Goal: Find specific page/section: Find specific page/section

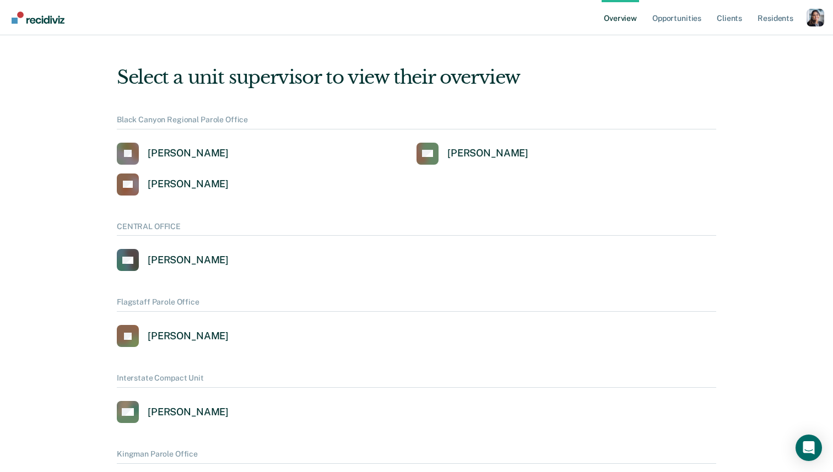
click at [816, 20] on div "Profile dropdown button" at bounding box center [816, 18] width 18 height 18
click at [813, 12] on div "Profile dropdown button" at bounding box center [816, 18] width 18 height 18
click at [759, 41] on link "Profile" at bounding box center [771, 44] width 89 height 9
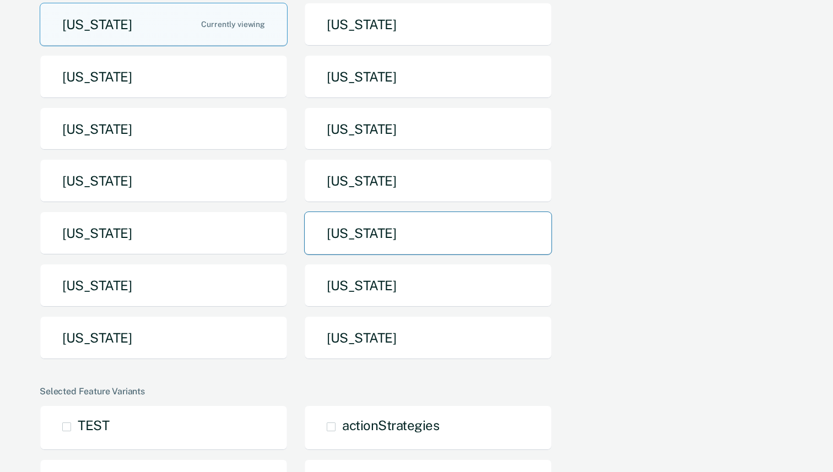
scroll to position [118, 0]
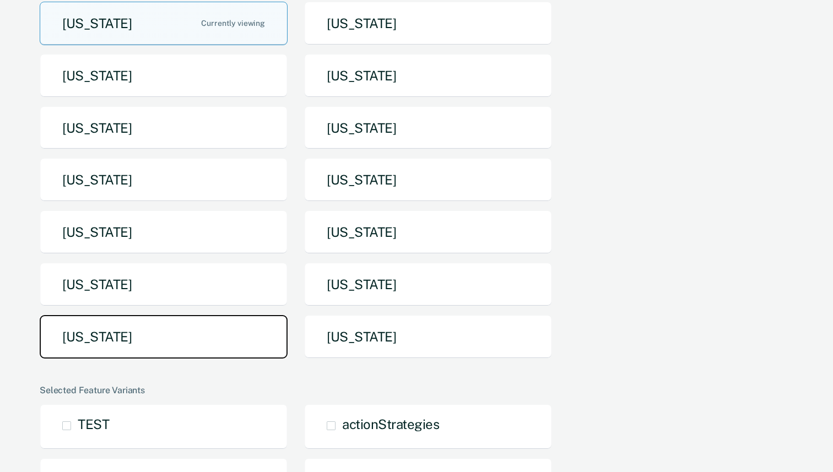
click at [229, 331] on button "[US_STATE]" at bounding box center [164, 337] width 248 height 44
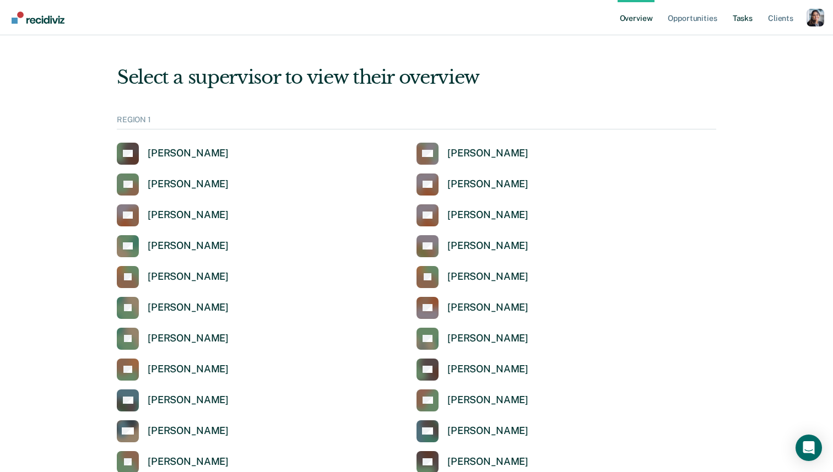
click at [739, 15] on link "Tasks" at bounding box center [743, 17] width 24 height 35
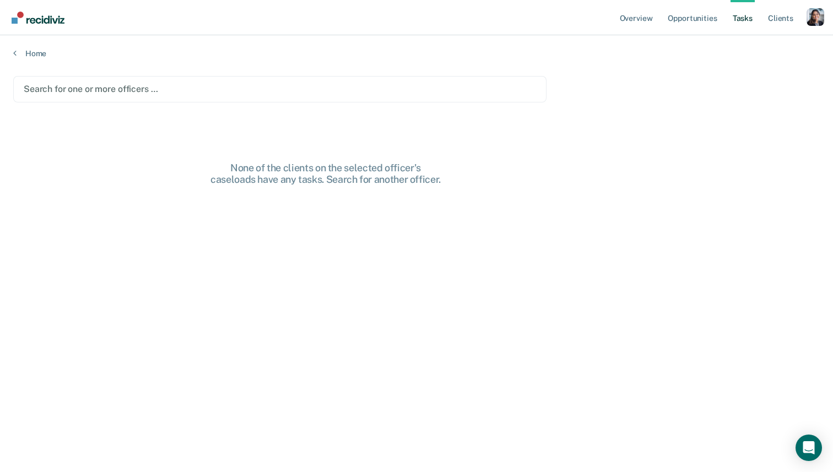
click at [341, 89] on div at bounding box center [280, 89] width 512 height 13
drag, startPoint x: 343, startPoint y: 82, endPoint x: 342, endPoint y: 96, distance: 14.3
click at [343, 83] on div at bounding box center [285, 89] width 381 height 13
click at [347, 93] on div at bounding box center [328, 89] width 295 height 13
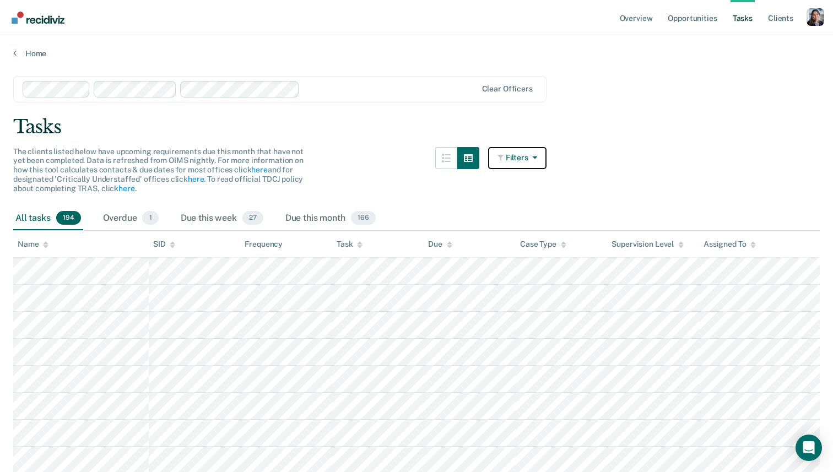
click at [516, 157] on button "Filters" at bounding box center [517, 158] width 58 height 22
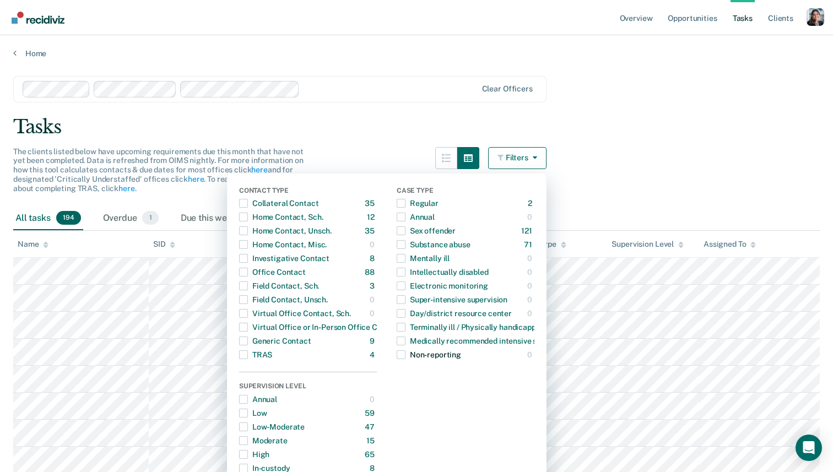
scroll to position [15, 0]
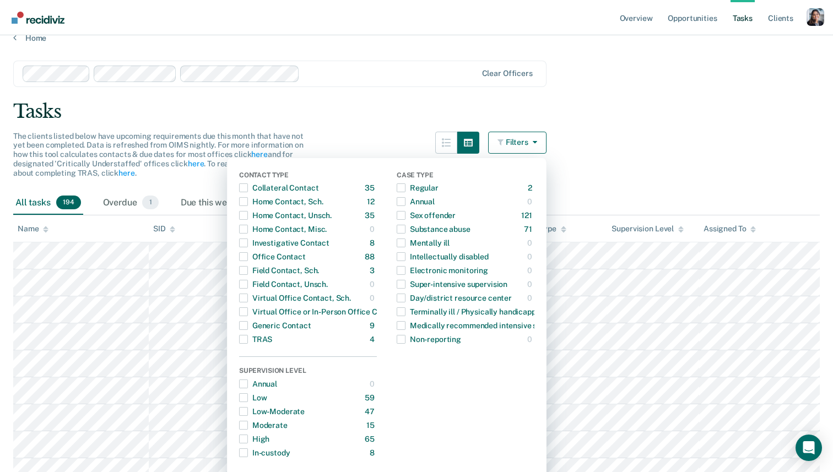
click at [404, 100] on div "Tasks" at bounding box center [416, 111] width 807 height 23
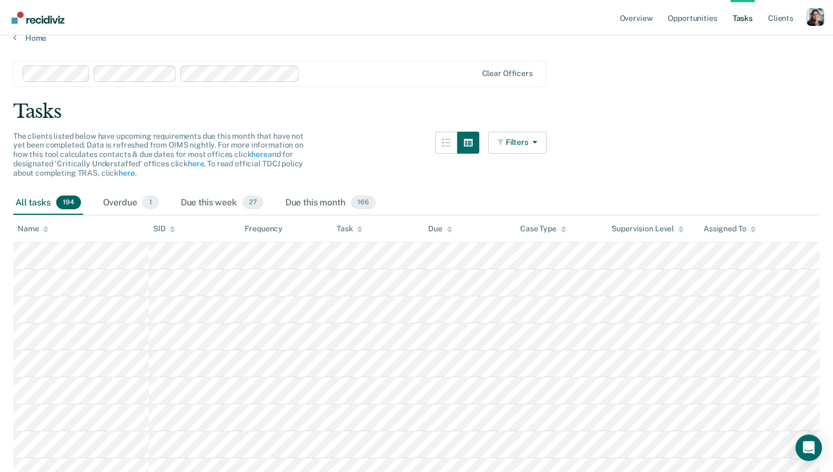
click at [812, 20] on div "Profile dropdown button" at bounding box center [816, 17] width 18 height 18
click at [744, 43] on link "Profile" at bounding box center [771, 44] width 89 height 9
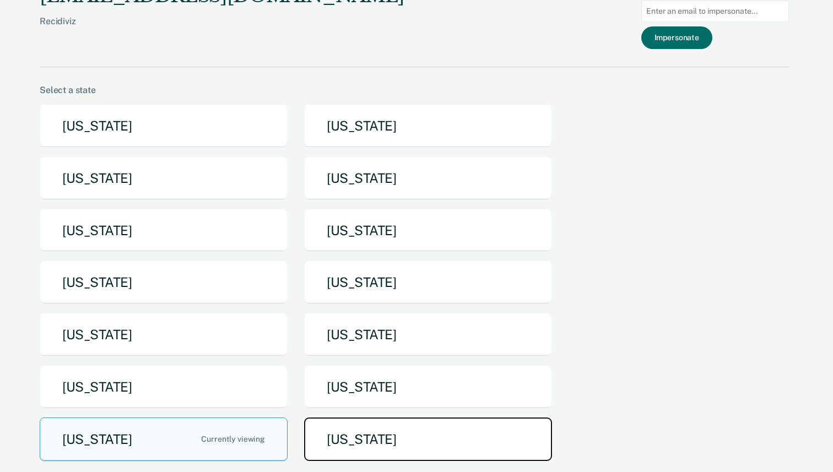
click at [333, 442] on button "[US_STATE]" at bounding box center [428, 440] width 248 height 44
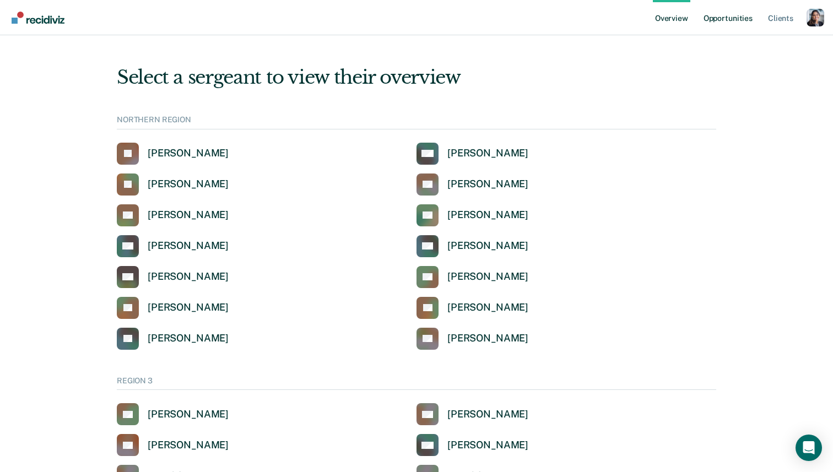
click at [732, 23] on link "Opportunities" at bounding box center [727, 17] width 53 height 35
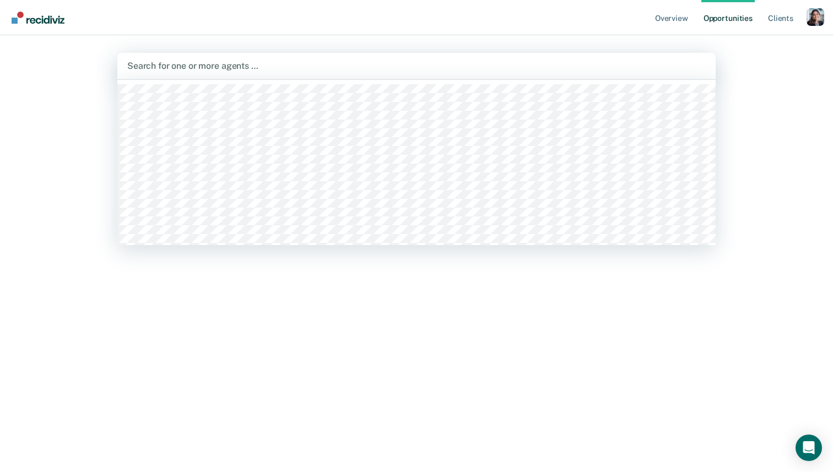
click at [408, 72] on div "Search for one or more agents …" at bounding box center [416, 65] width 581 height 15
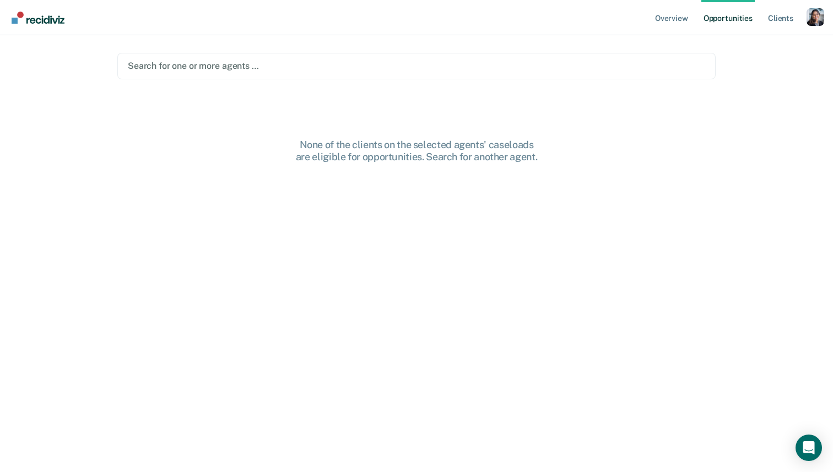
click at [816, 18] on div "Profile dropdown button" at bounding box center [816, 17] width 18 height 18
click at [743, 47] on link "Profile" at bounding box center [771, 44] width 89 height 9
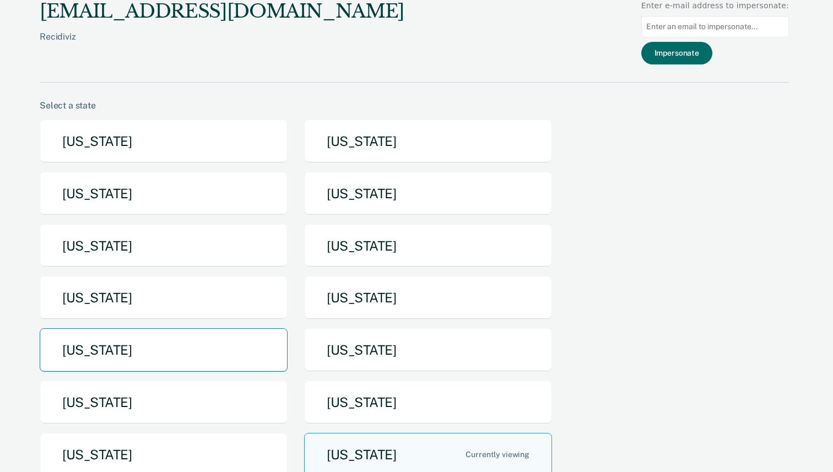
scroll to position [40, 0]
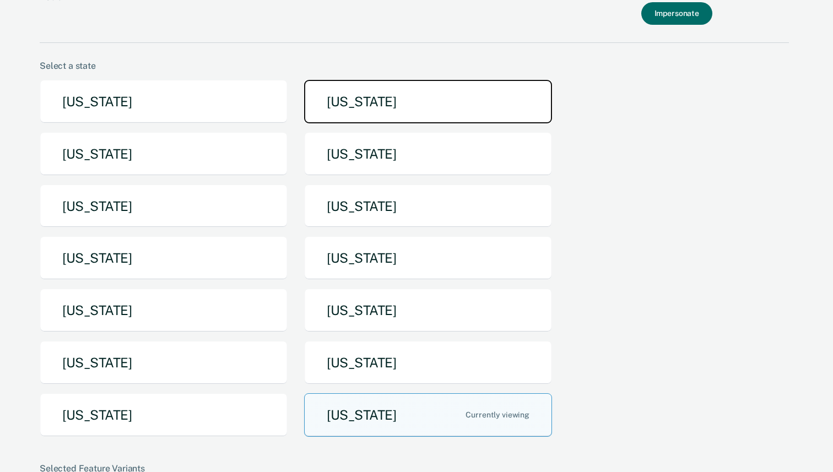
click at [389, 98] on button "[US_STATE]" at bounding box center [428, 102] width 248 height 44
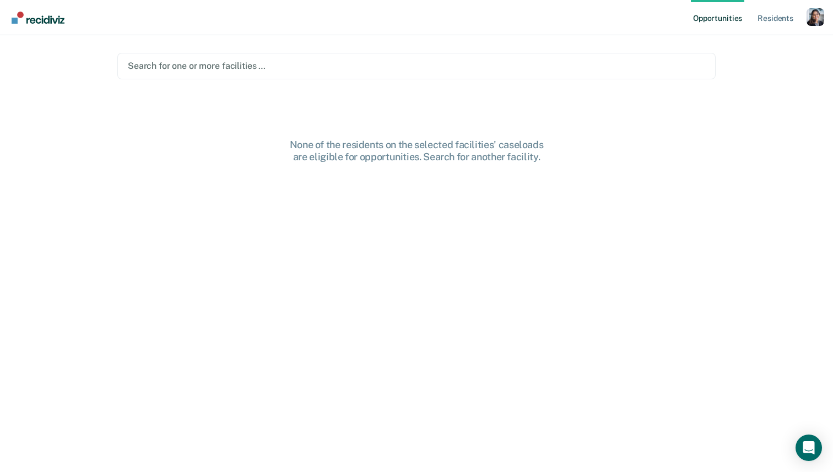
click at [334, 66] on div at bounding box center [416, 66] width 577 height 13
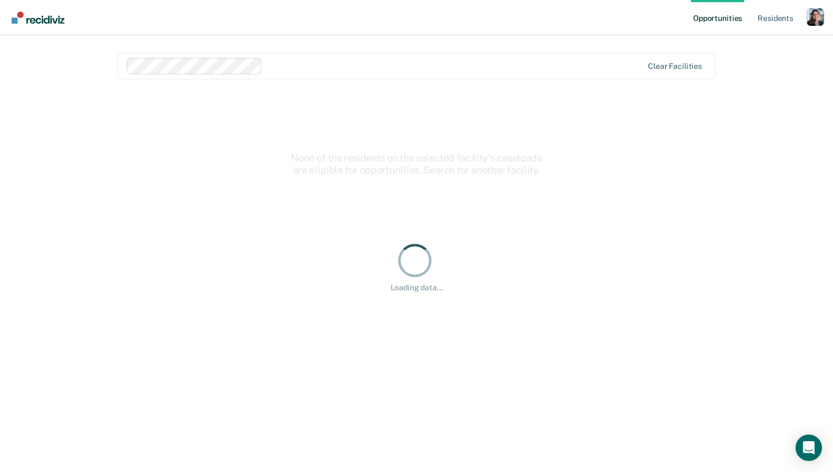
click at [338, 72] on div at bounding box center [455, 66] width 376 height 13
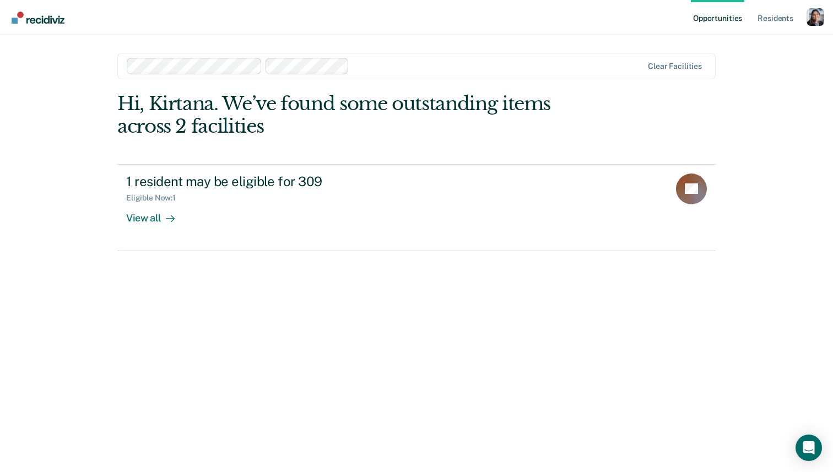
click at [261, 213] on div "Hi, Kirtana. We’ve found some outstanding items across 2 facilities 1 resident …" at bounding box center [416, 267] width 598 height 349
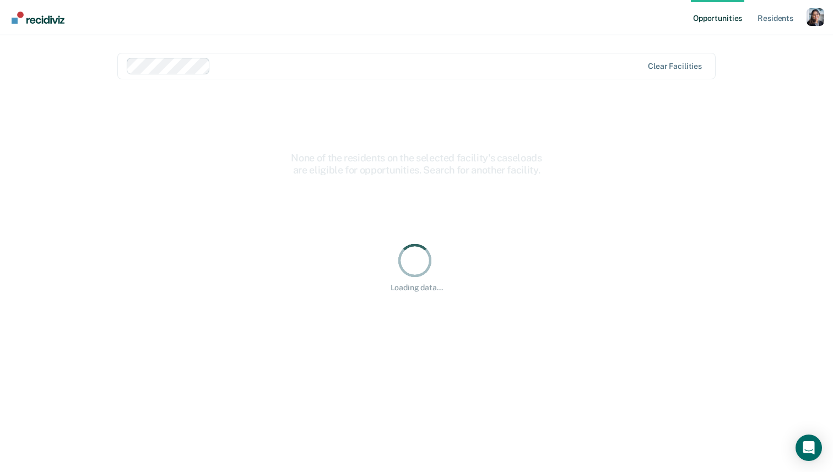
click at [229, 68] on div at bounding box center [429, 66] width 428 height 13
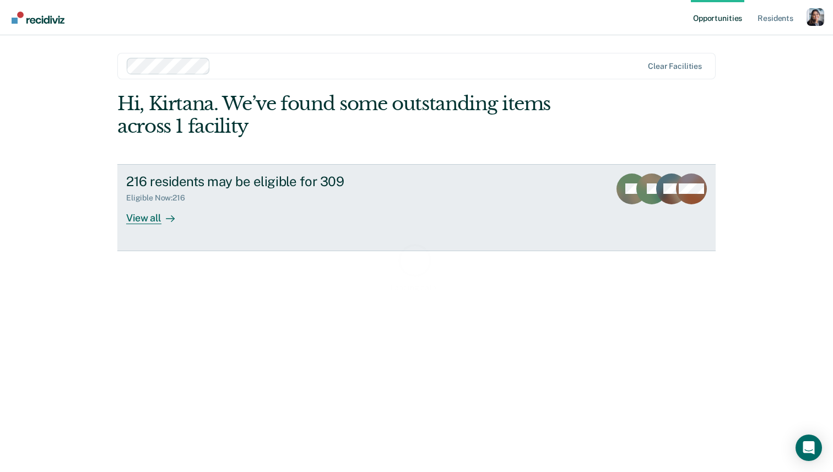
click at [316, 218] on div "216 residents may be eligible for 309 Eligible Now : 216 View all" at bounding box center [332, 199] width 413 height 51
